Goal: Navigation & Orientation: Find specific page/section

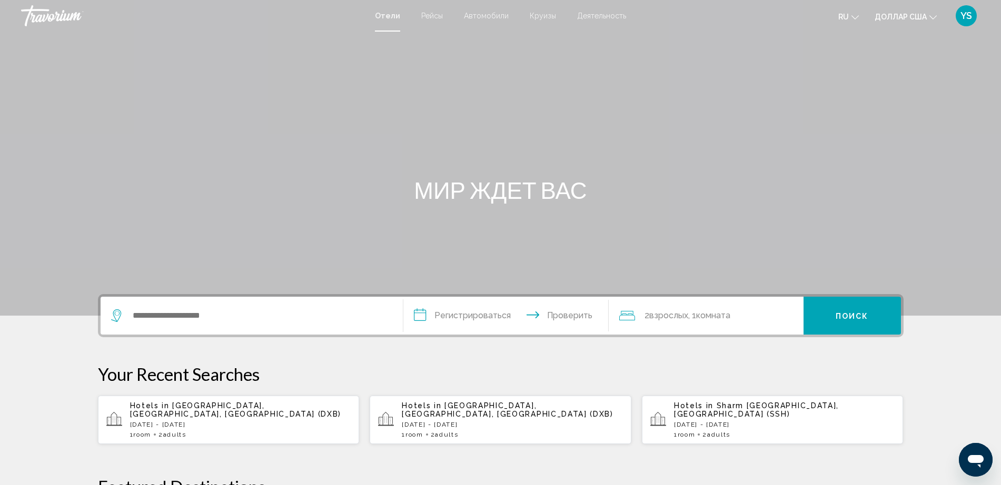
click at [932, 19] on icon "Изменить валюту" at bounding box center [932, 17] width 7 height 7
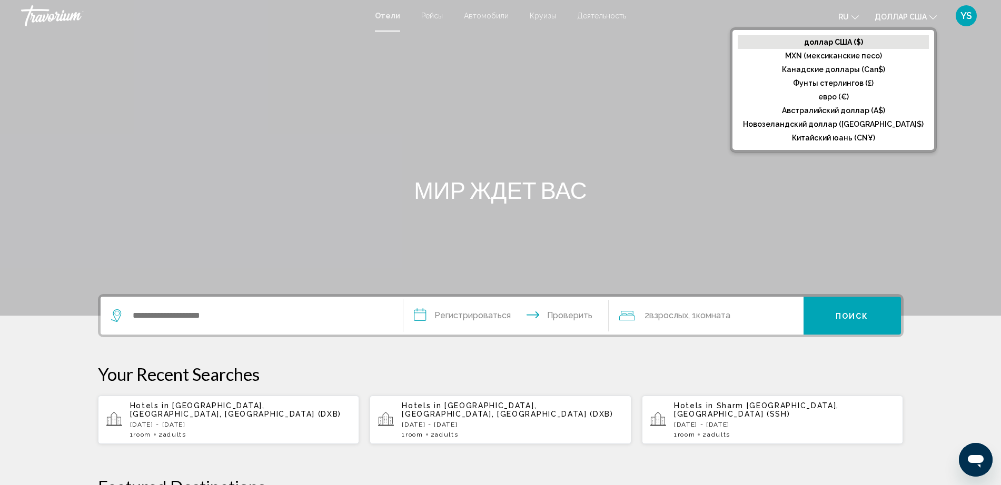
click at [854, 13] on mat-icon "Изменить язык" at bounding box center [854, 15] width 7 height 7
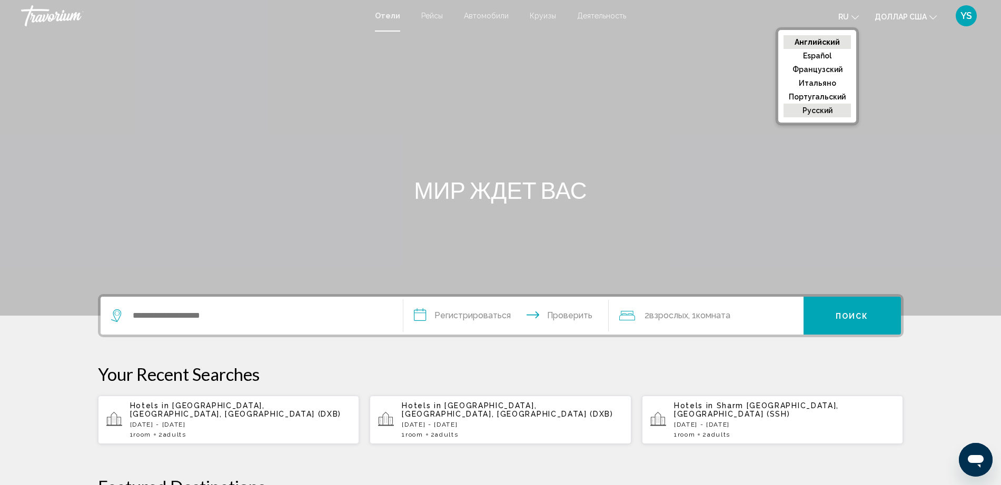
click at [820, 109] on font "русский" at bounding box center [817, 110] width 30 height 8
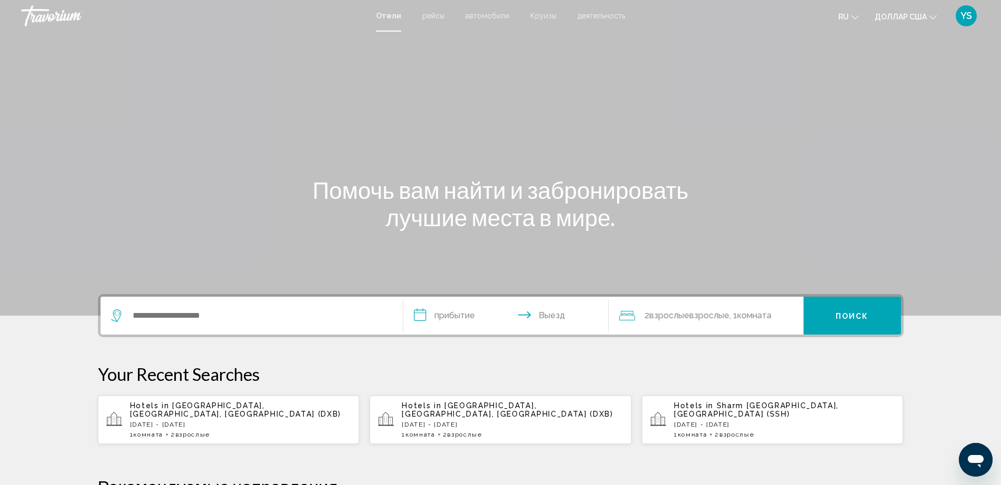
click at [932, 18] on icon "Изменить валюту" at bounding box center [932, 17] width 7 height 4
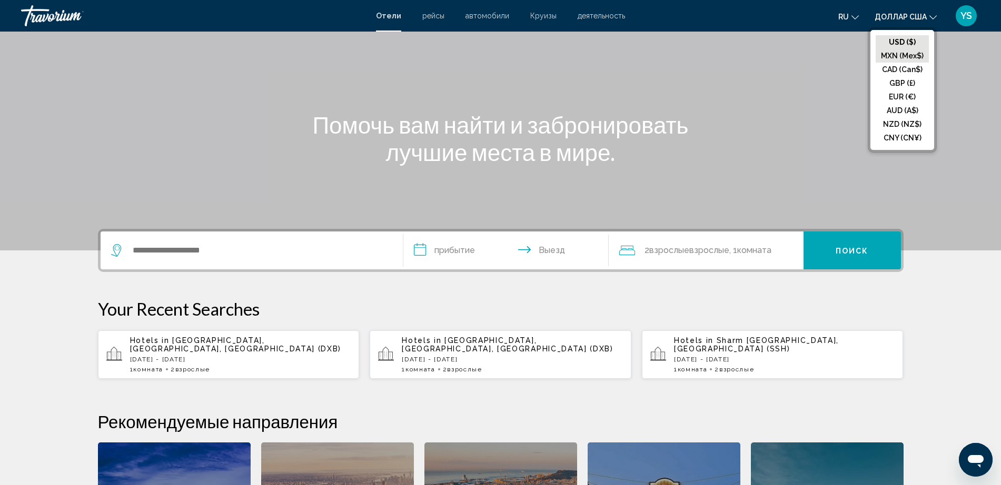
scroll to position [66, 0]
click at [808, 48] on div "Основное содержание" at bounding box center [500, 92] width 1001 height 316
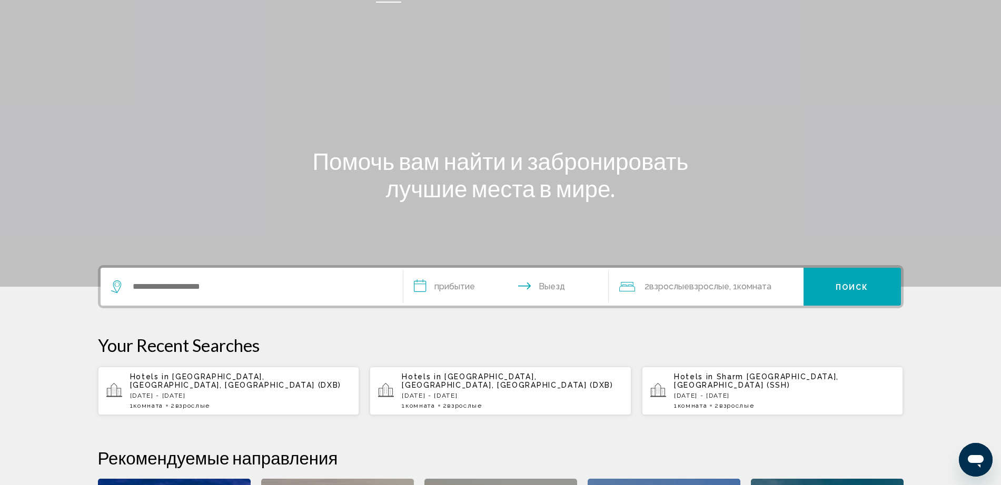
scroll to position [0, 0]
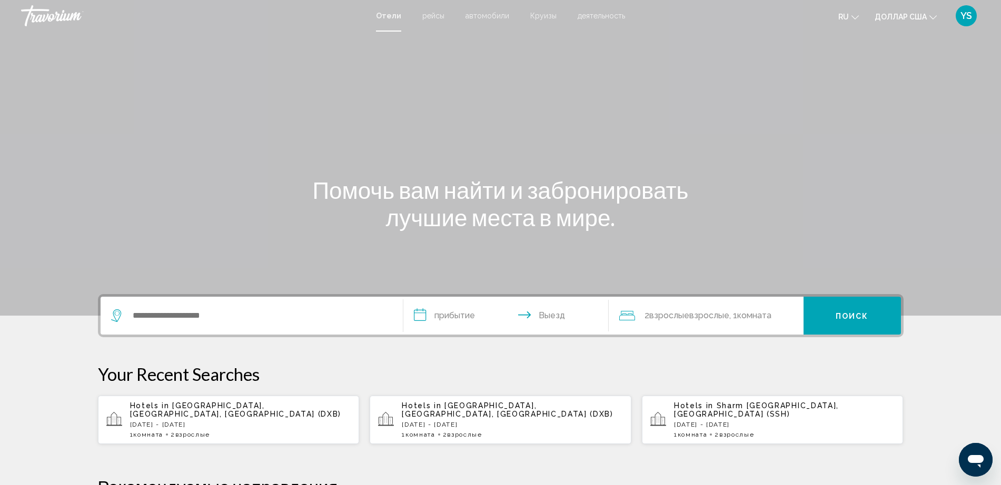
click at [488, 15] on font "автомобили" at bounding box center [487, 16] width 44 height 8
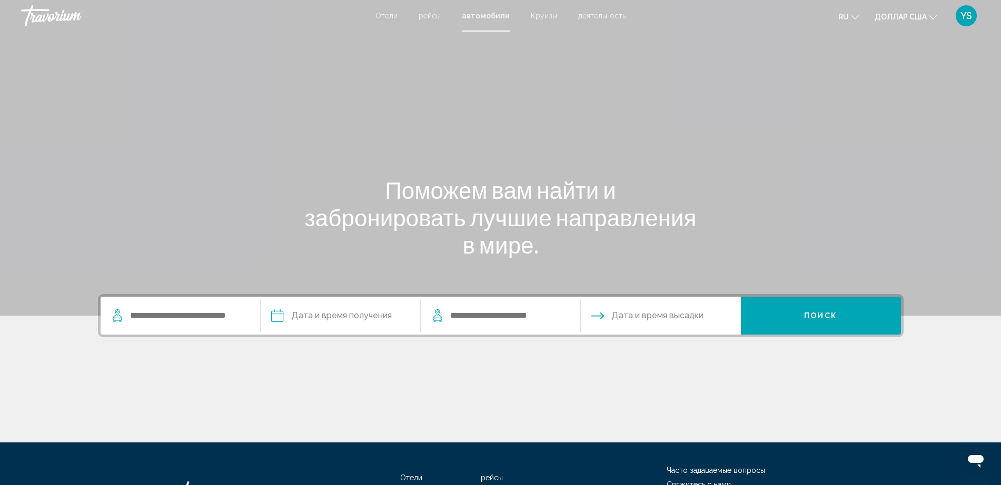
click at [388, 18] on font "Отели" at bounding box center [386, 16] width 22 height 8
